Goal: Transaction & Acquisition: Purchase product/service

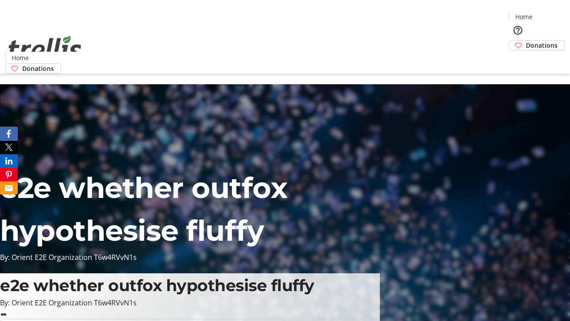
click at [526, 41] on span "Donations" at bounding box center [542, 45] width 32 height 9
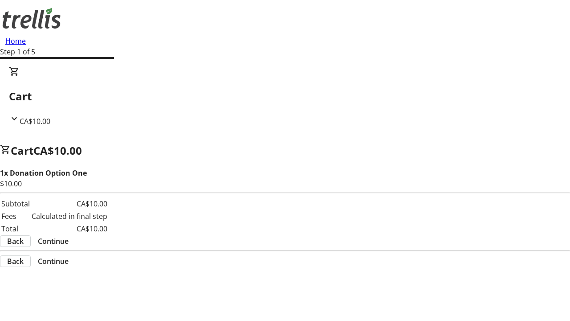
select select "CA"
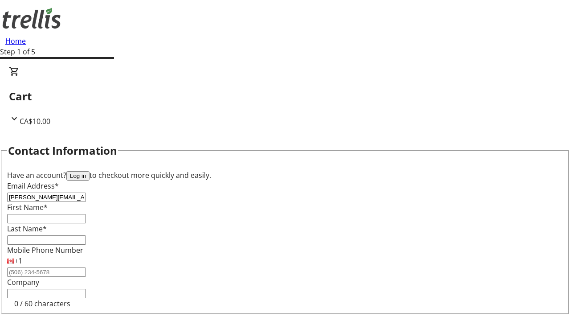
type input "[PERSON_NAME][EMAIL_ADDRESS][DOMAIN_NAME]"
type input "[PERSON_NAME]"
type input "[STREET_ADDRESS][PERSON_NAME]"
type input "Kelowna"
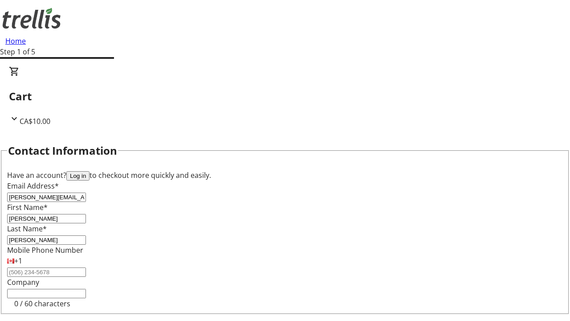
select select "BC"
type input "Kelowna"
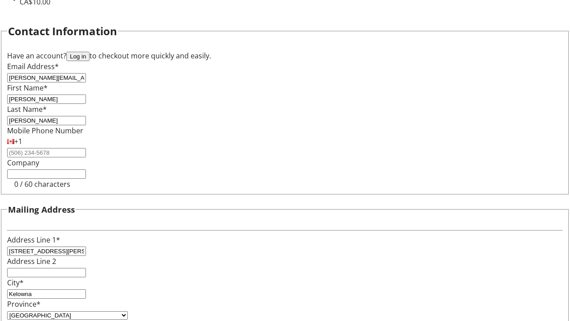
type input "V1Y 0C2"
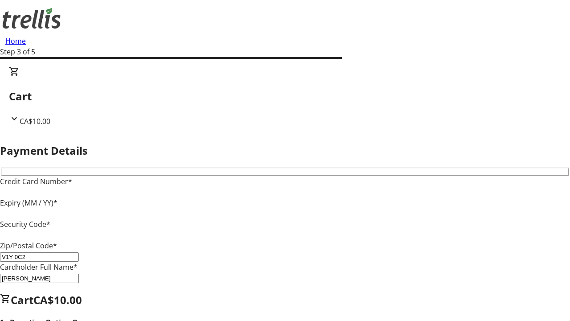
type input "V1Y 0C2"
